Goal: Navigation & Orientation: Find specific page/section

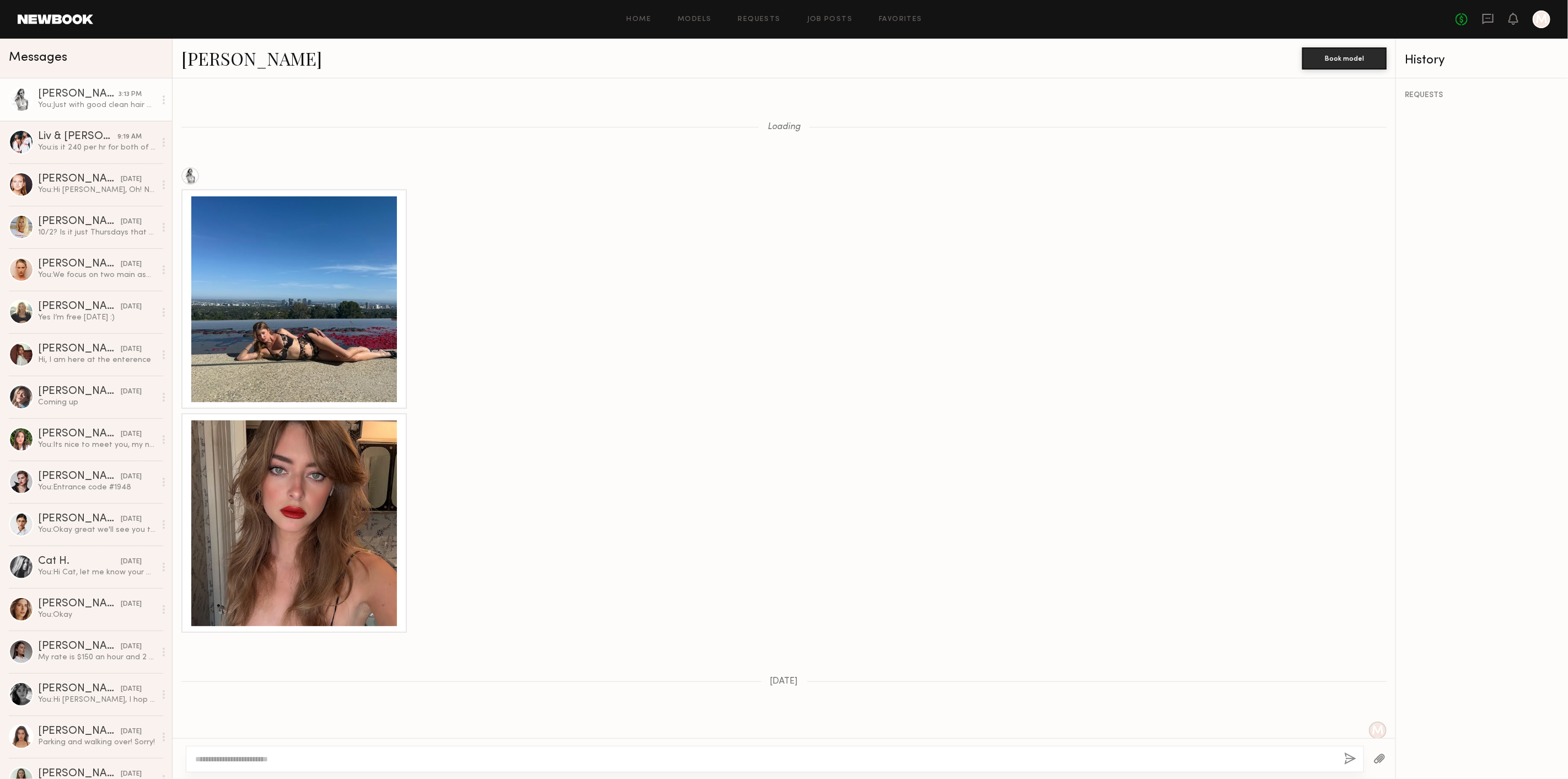
scroll to position [964, 0]
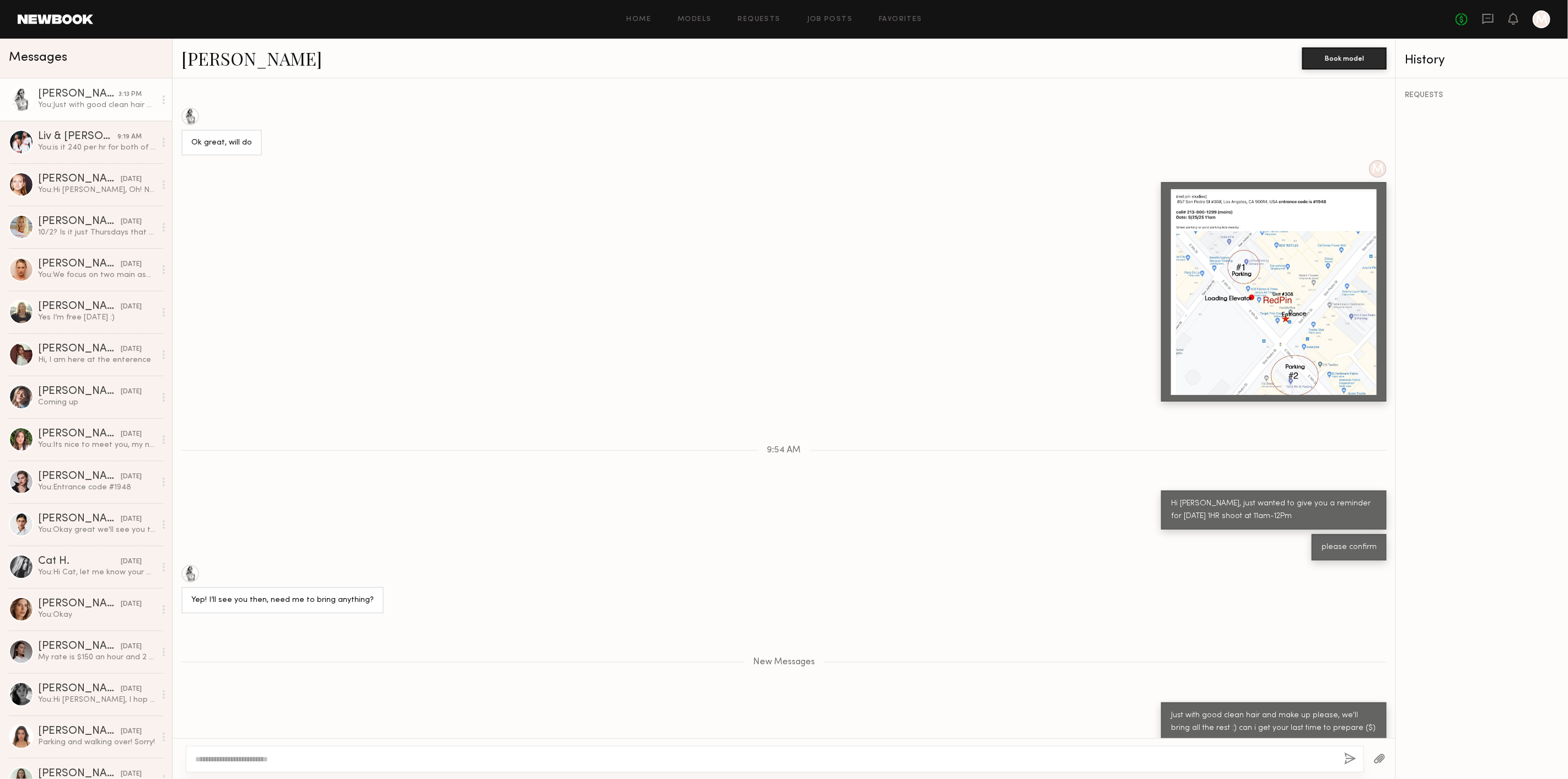
click at [1479, 19] on div "No fees up to $5,000 M" at bounding box center [1503, 19] width 95 height 18
click at [1486, 19] on icon at bounding box center [1488, 18] width 12 height 12
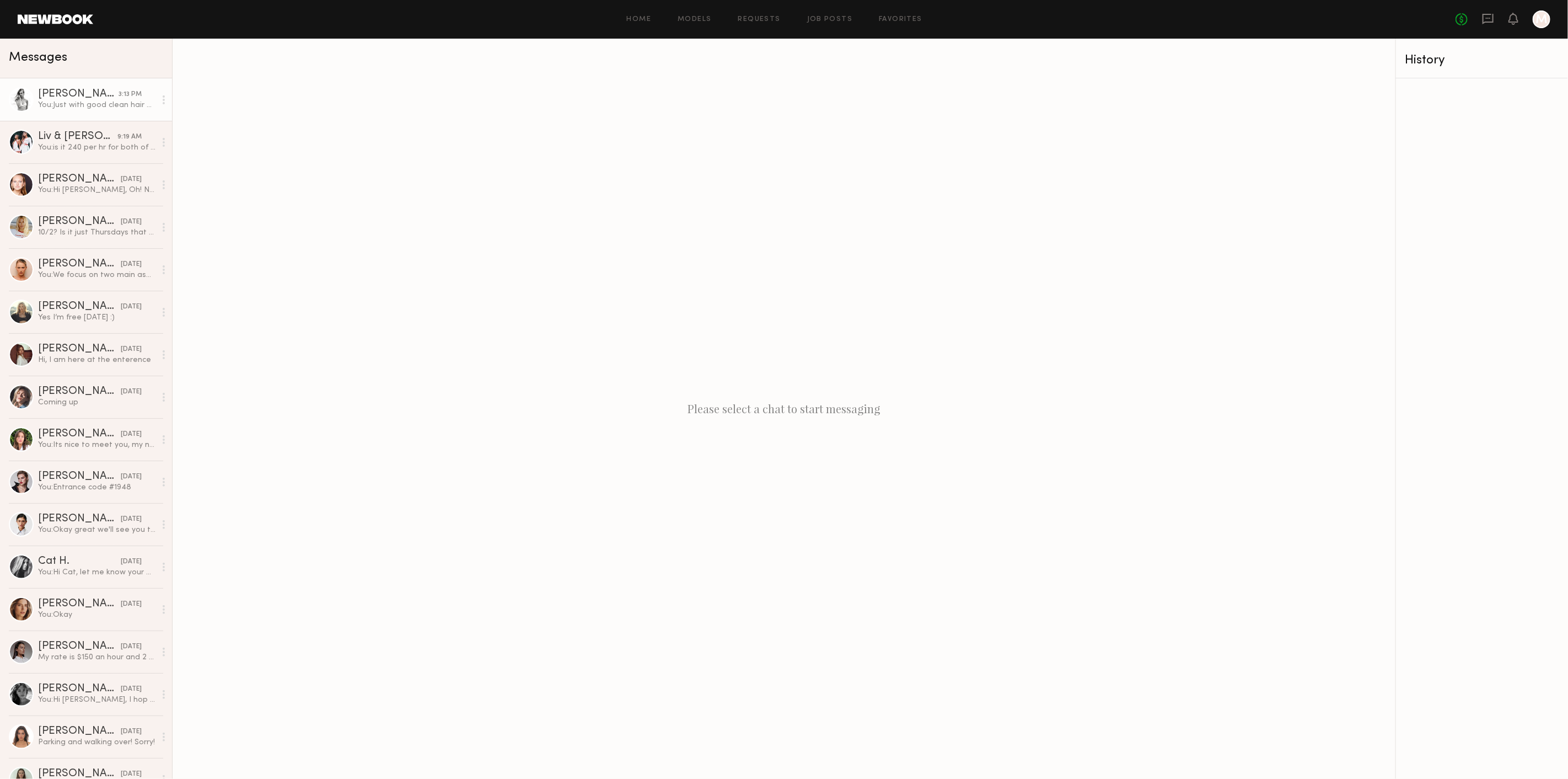
click at [61, 97] on div "Stacey G." at bounding box center [78, 94] width 81 height 11
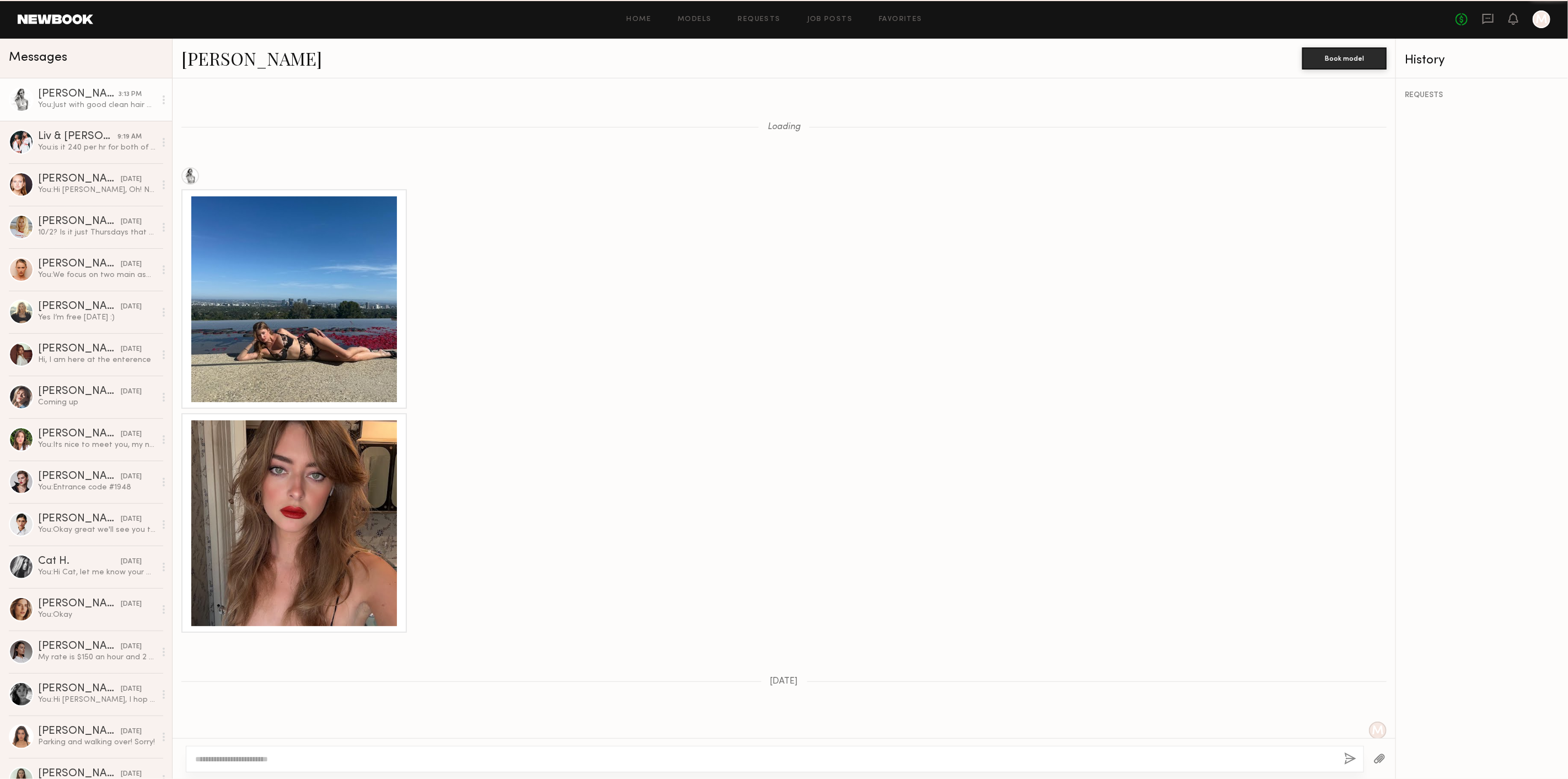
scroll to position [879, 0]
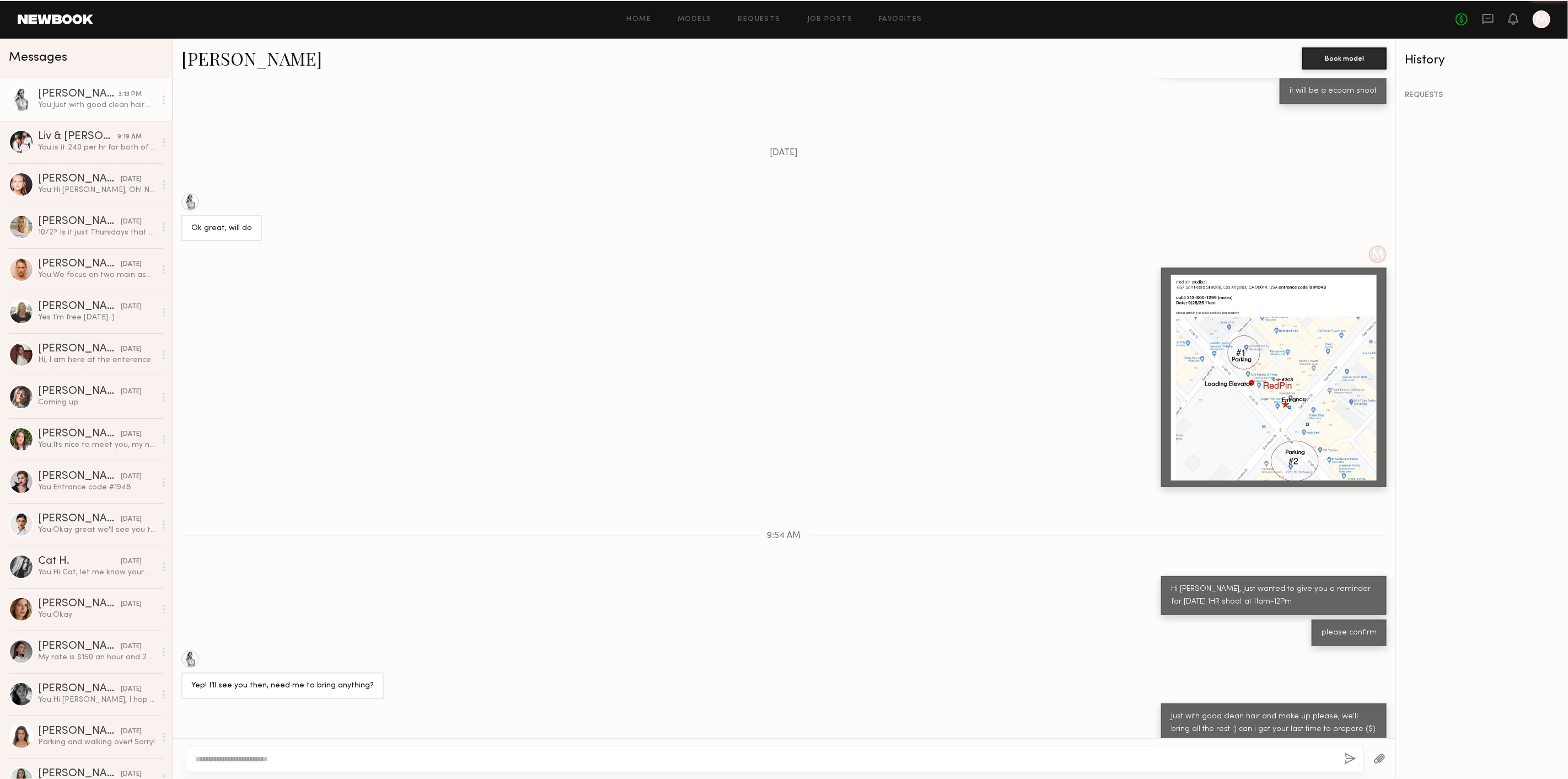
click at [219, 66] on link "Stacey G." at bounding box center [252, 58] width 141 height 23
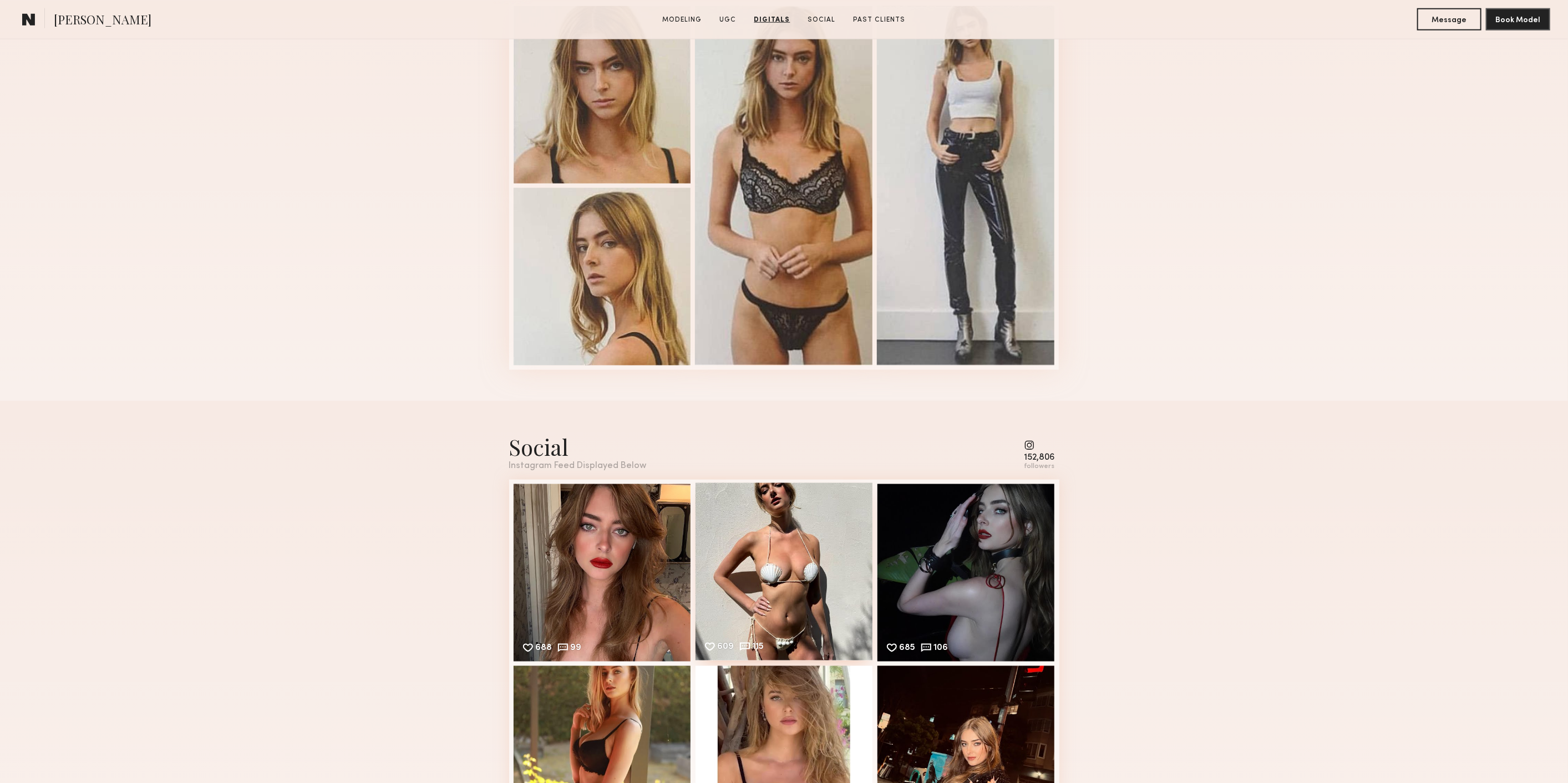
scroll to position [1416, 0]
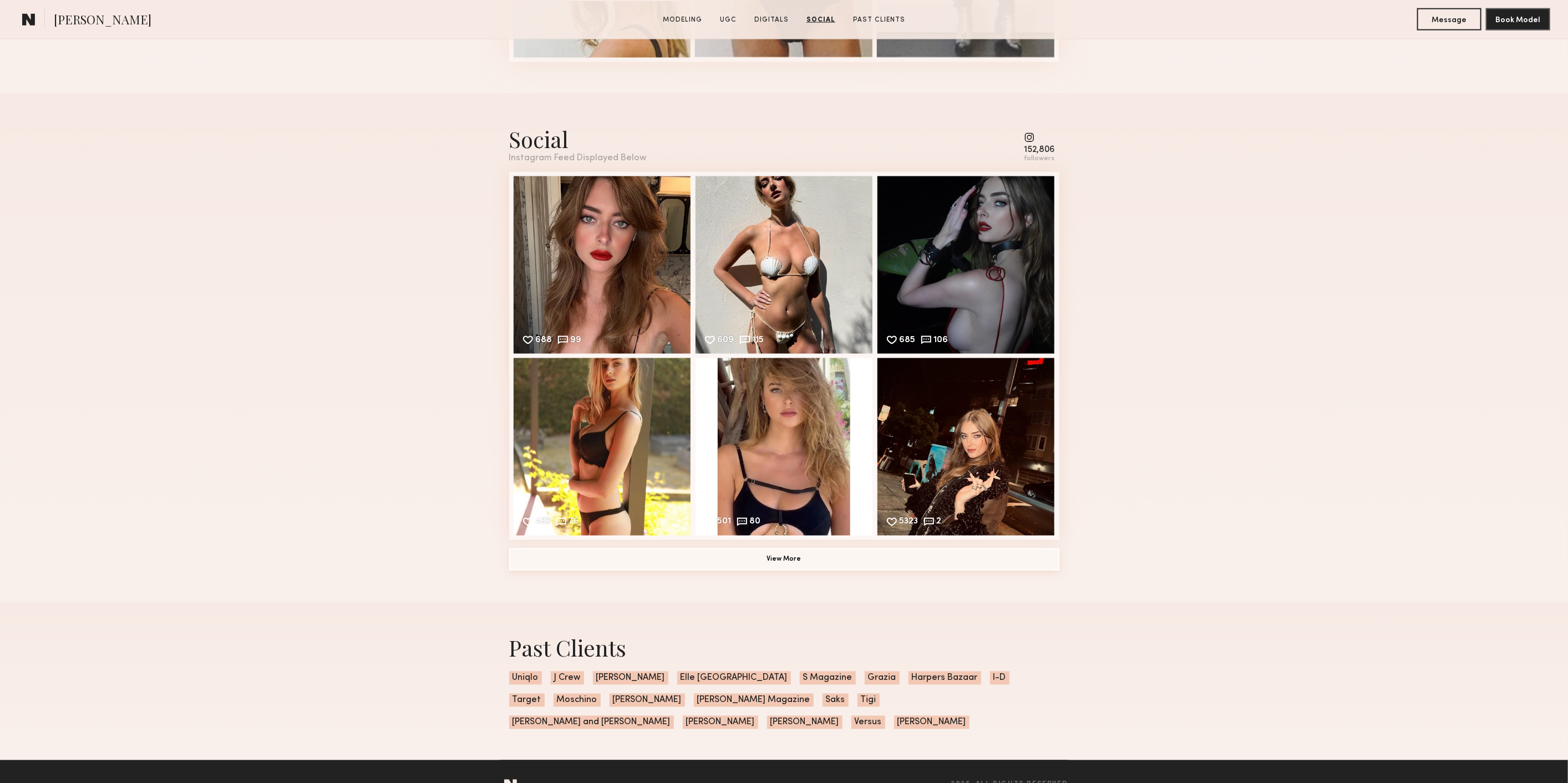
click at [751, 571] on button "View More" at bounding box center [784, 560] width 550 height 22
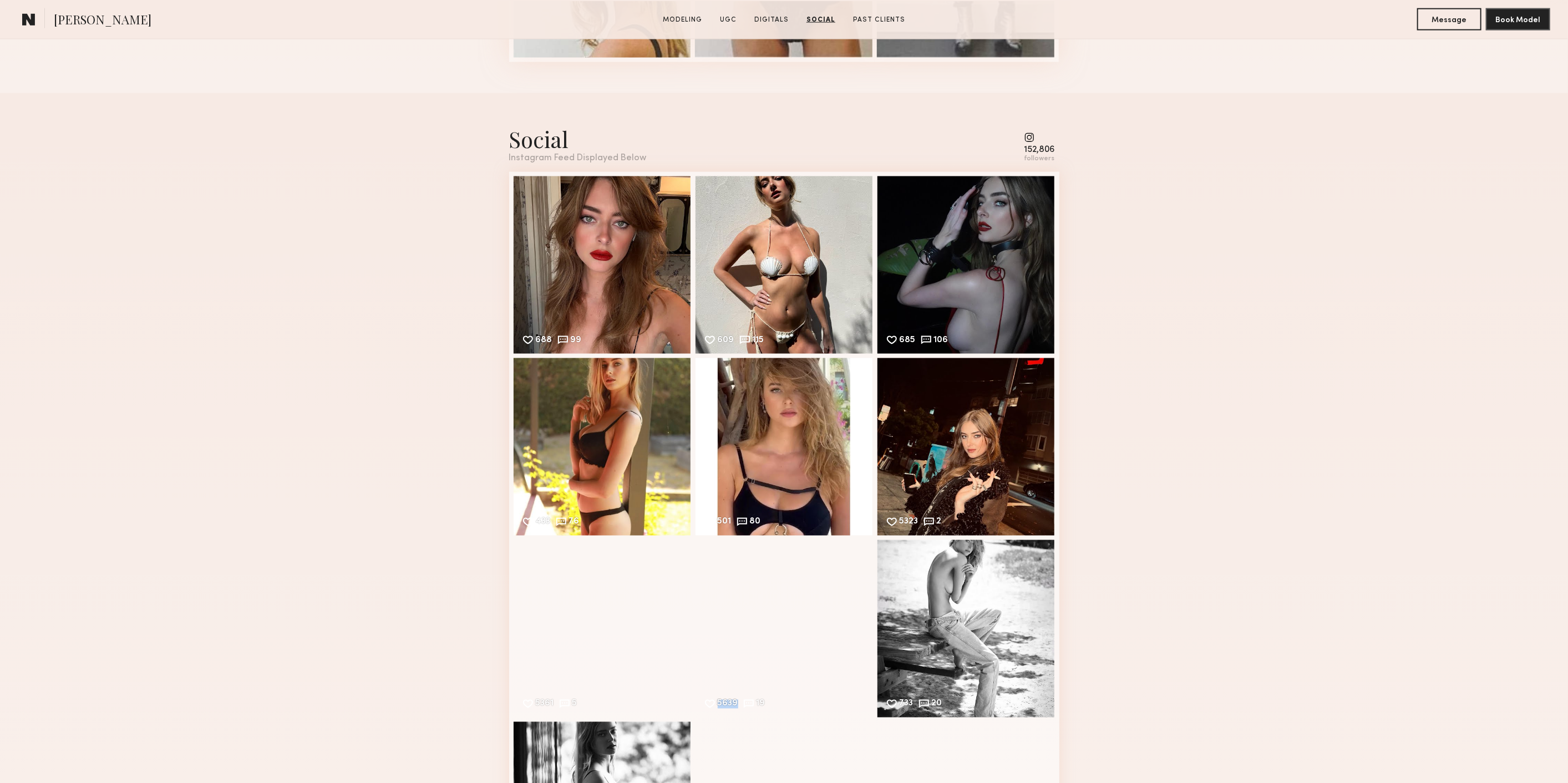
click at [751, 577] on div "5639 19 Likes & comments displayed to show model’s engagement" at bounding box center [784, 628] width 178 height 178
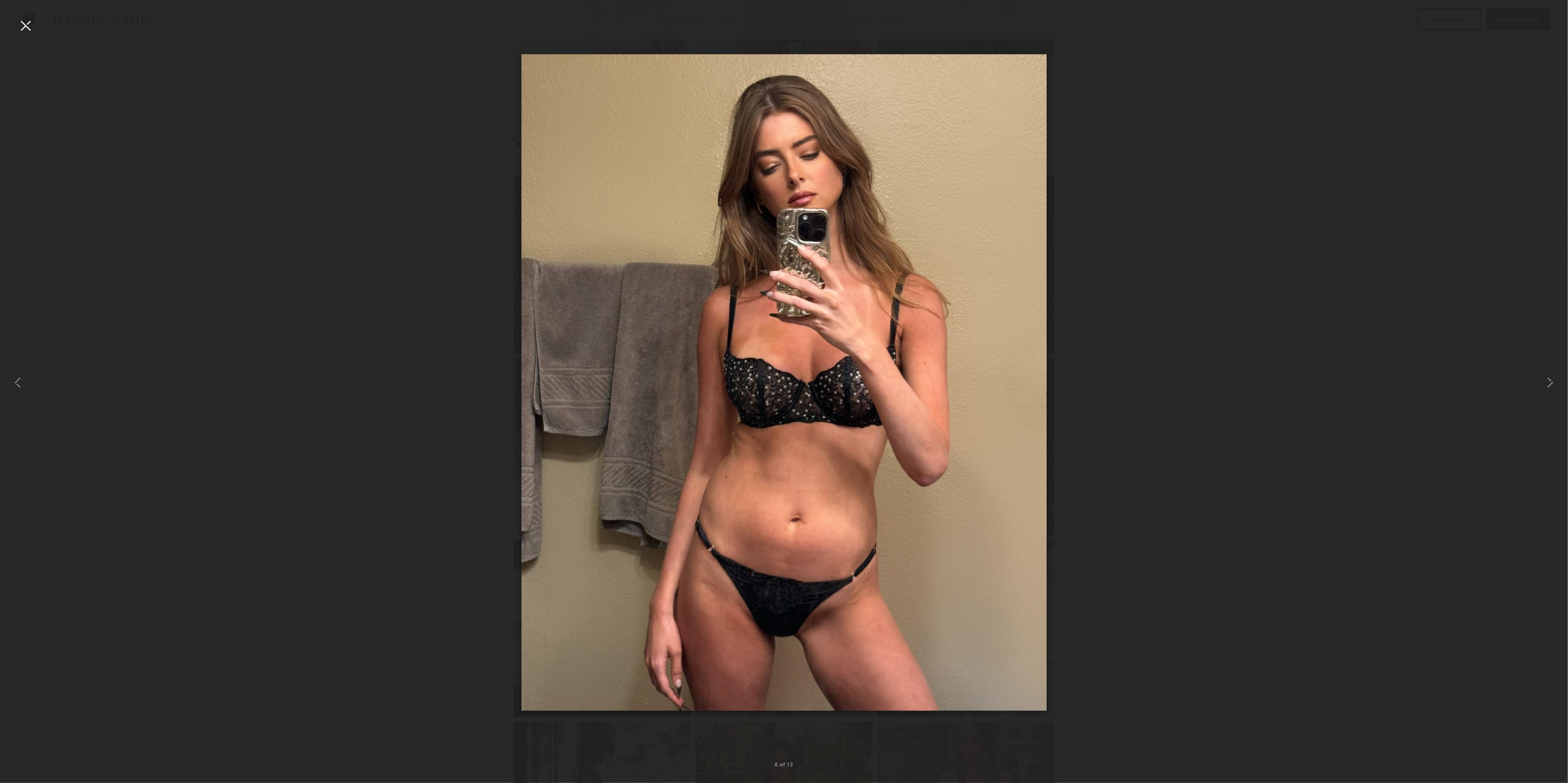
click at [26, 21] on div at bounding box center [26, 26] width 18 height 18
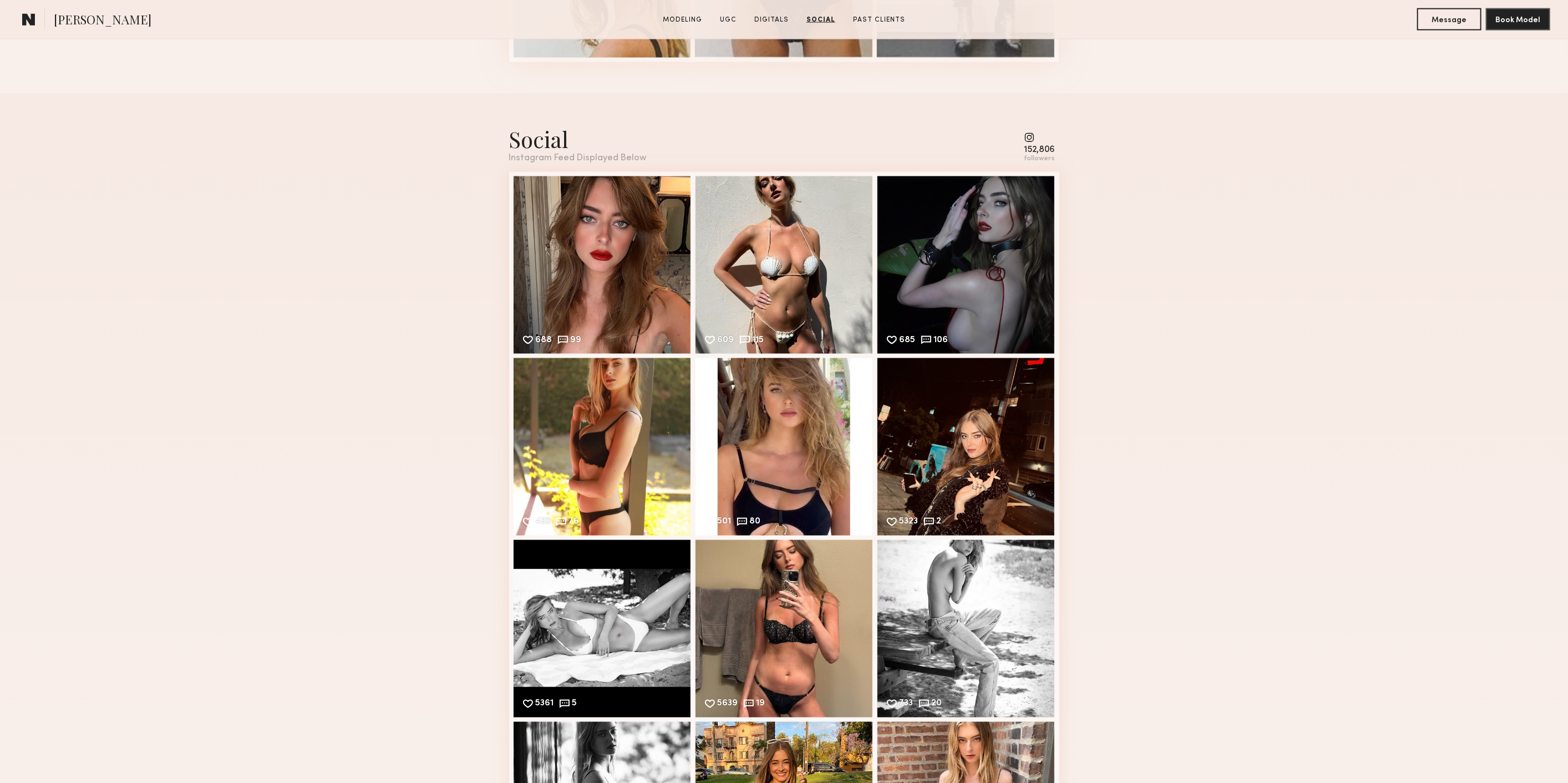
click at [1030, 142] on common-icon at bounding box center [1039, 138] width 30 height 10
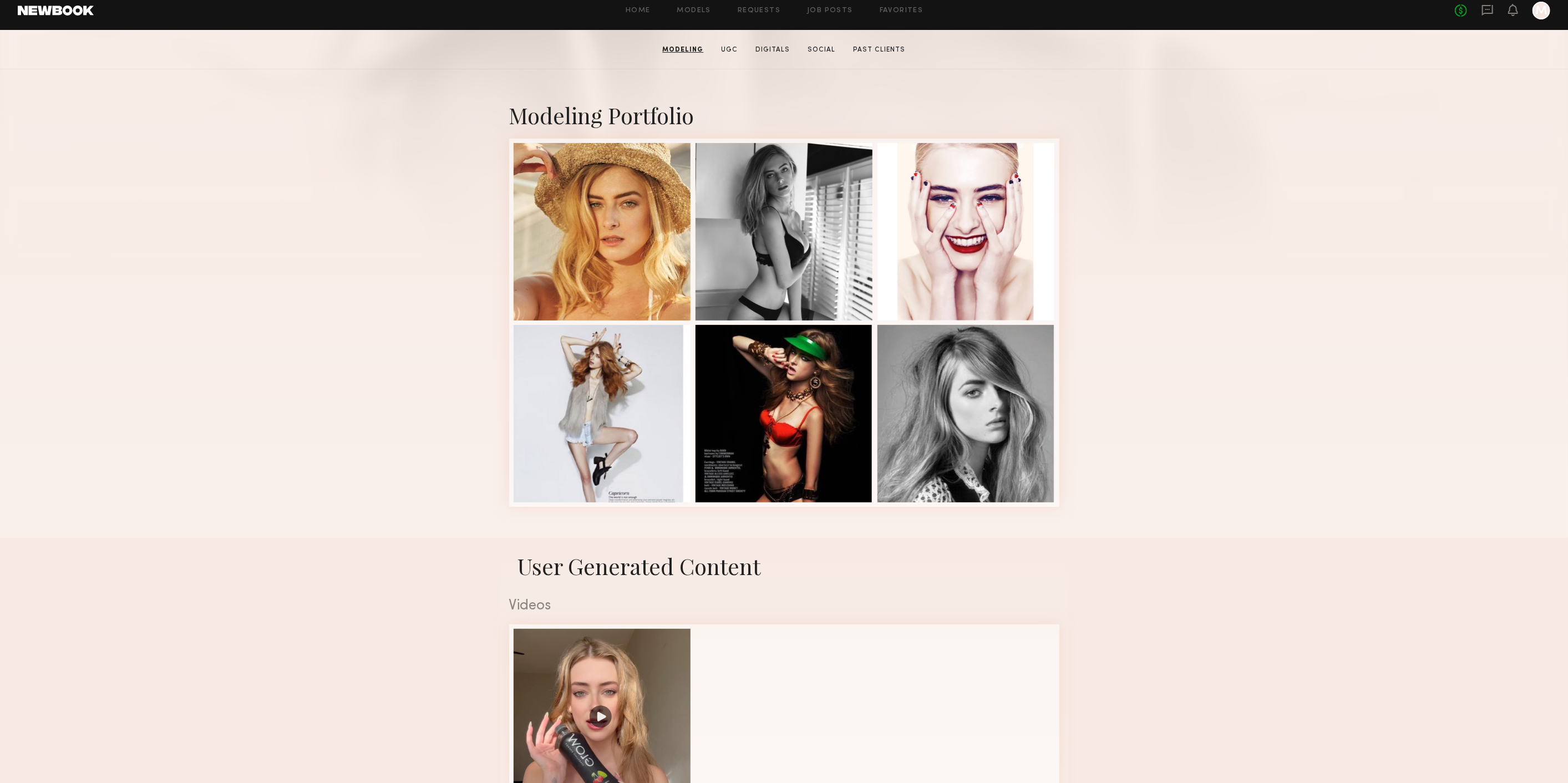
scroll to position [0, 0]
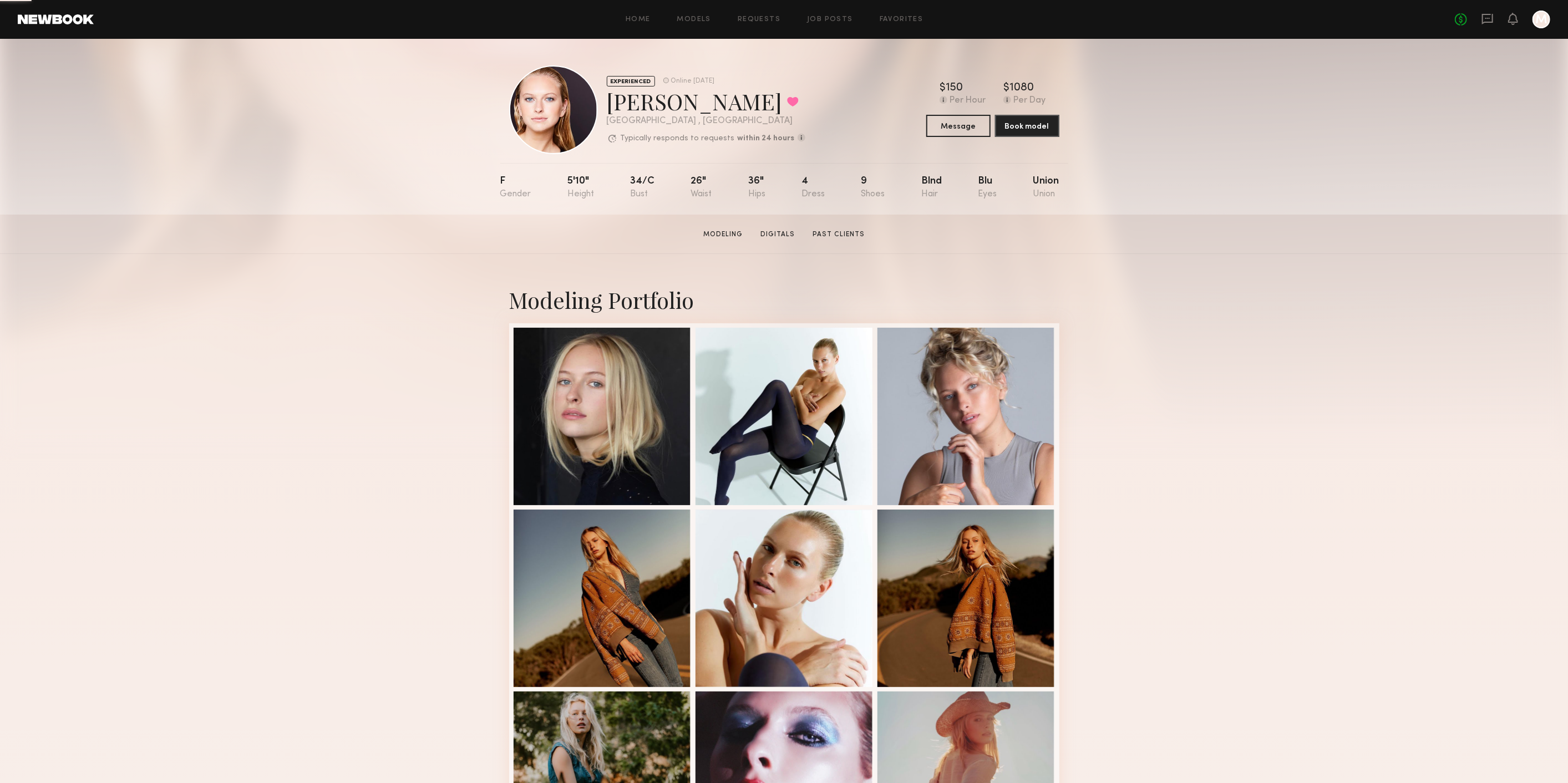
click at [1494, 21] on div "No fees up to $5,000 M" at bounding box center [1502, 19] width 95 height 18
click at [1478, 19] on div "No fees up to $5,000 M" at bounding box center [1502, 19] width 95 height 18
click at [1488, 19] on icon at bounding box center [1487, 18] width 13 height 13
